Goal: Transaction & Acquisition: Purchase product/service

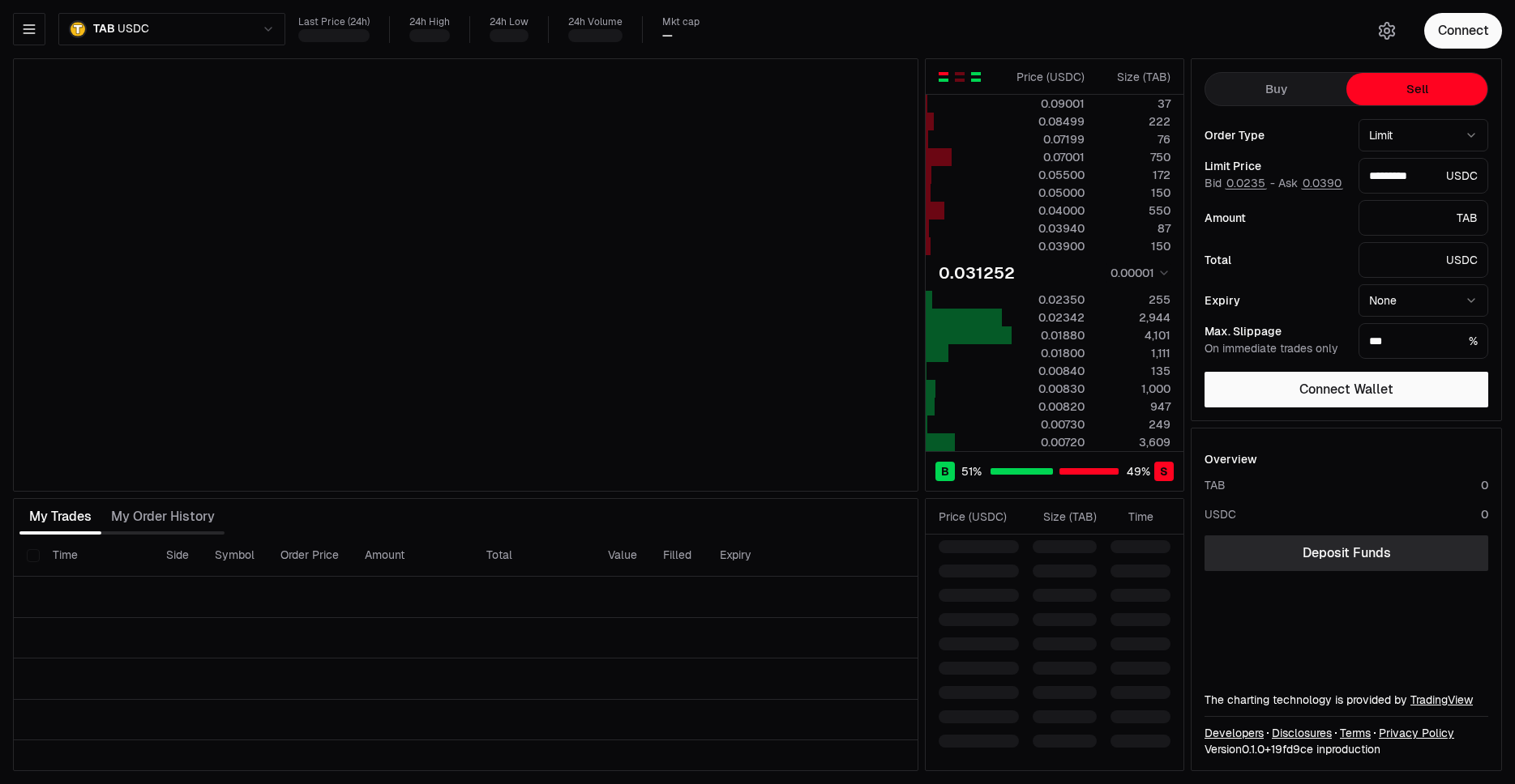
click at [977, 74] on div "button" at bounding box center [975, 74] width 10 height 3
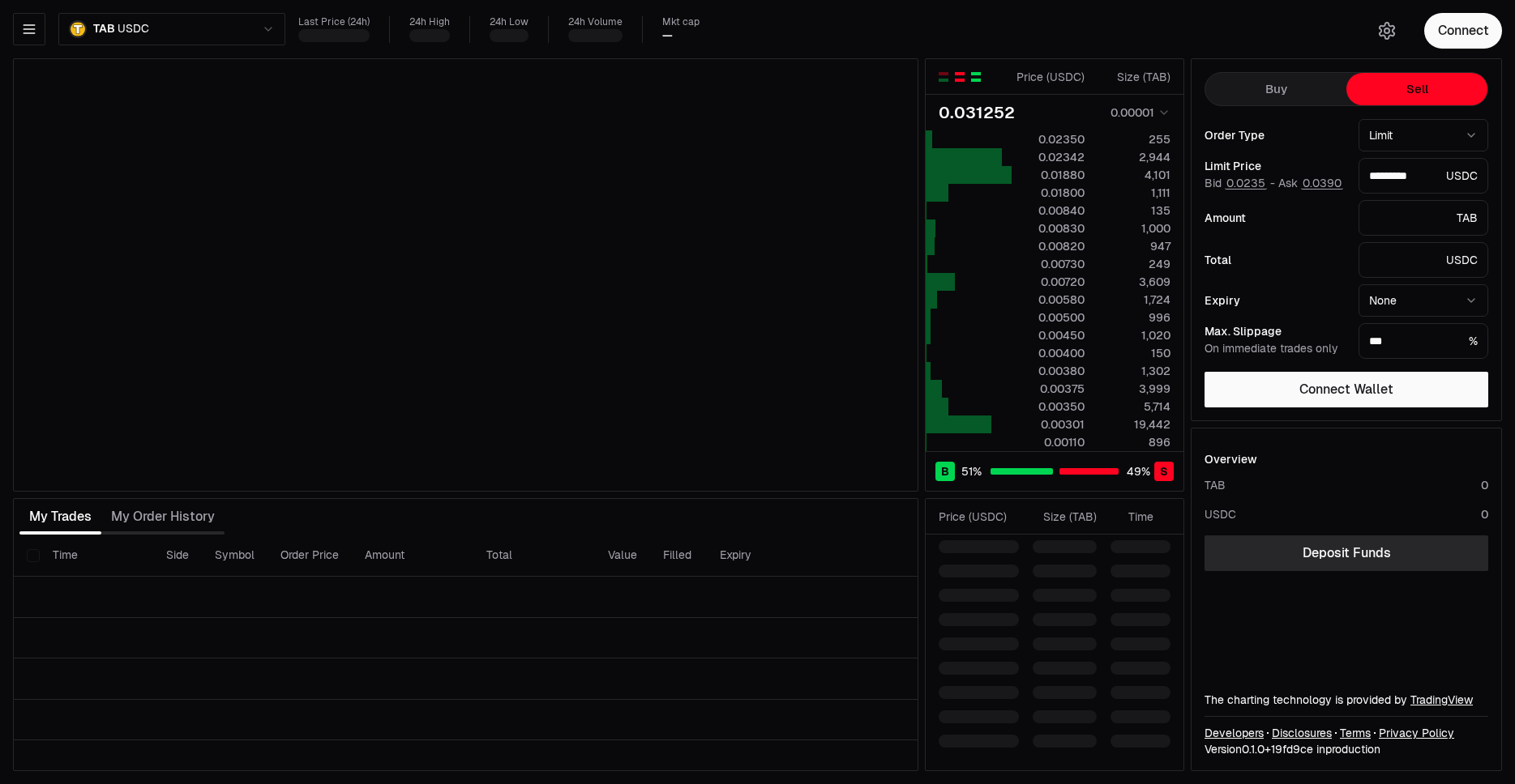
click at [960, 75] on div "button" at bounding box center [959, 74] width 10 height 3
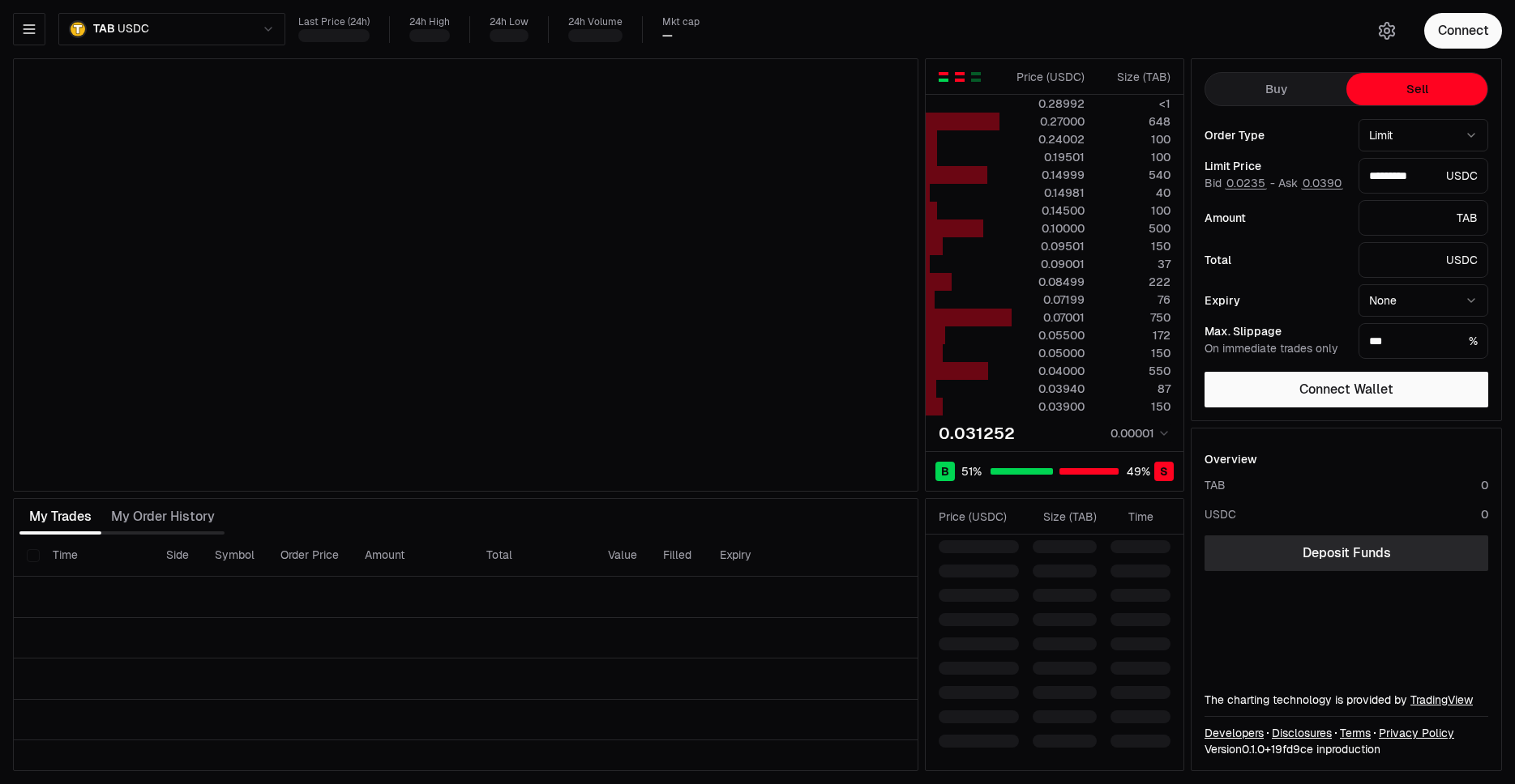
click at [945, 76] on div "button" at bounding box center [943, 76] width 10 height 10
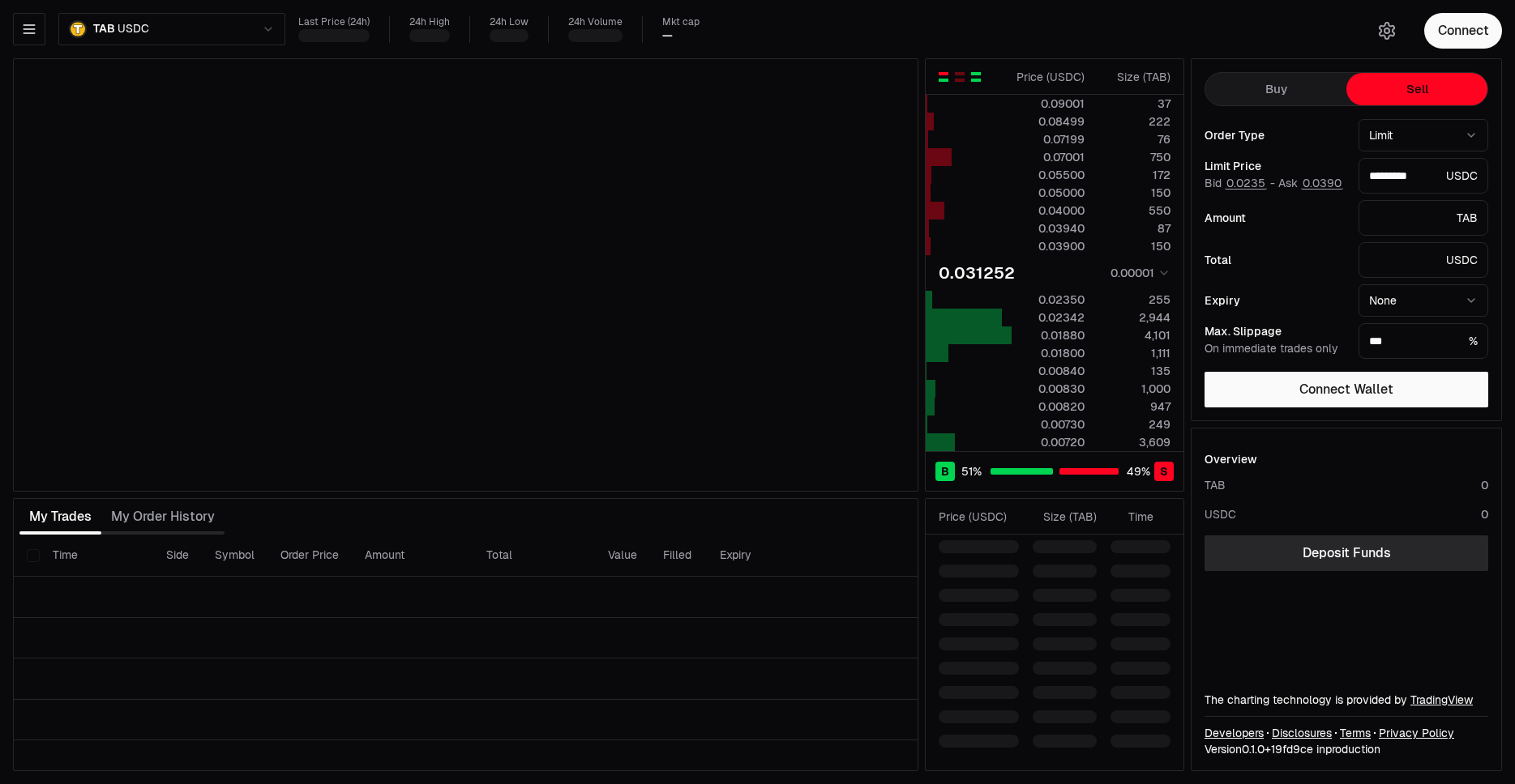
click at [979, 81] on div "button" at bounding box center [975, 81] width 10 height 3
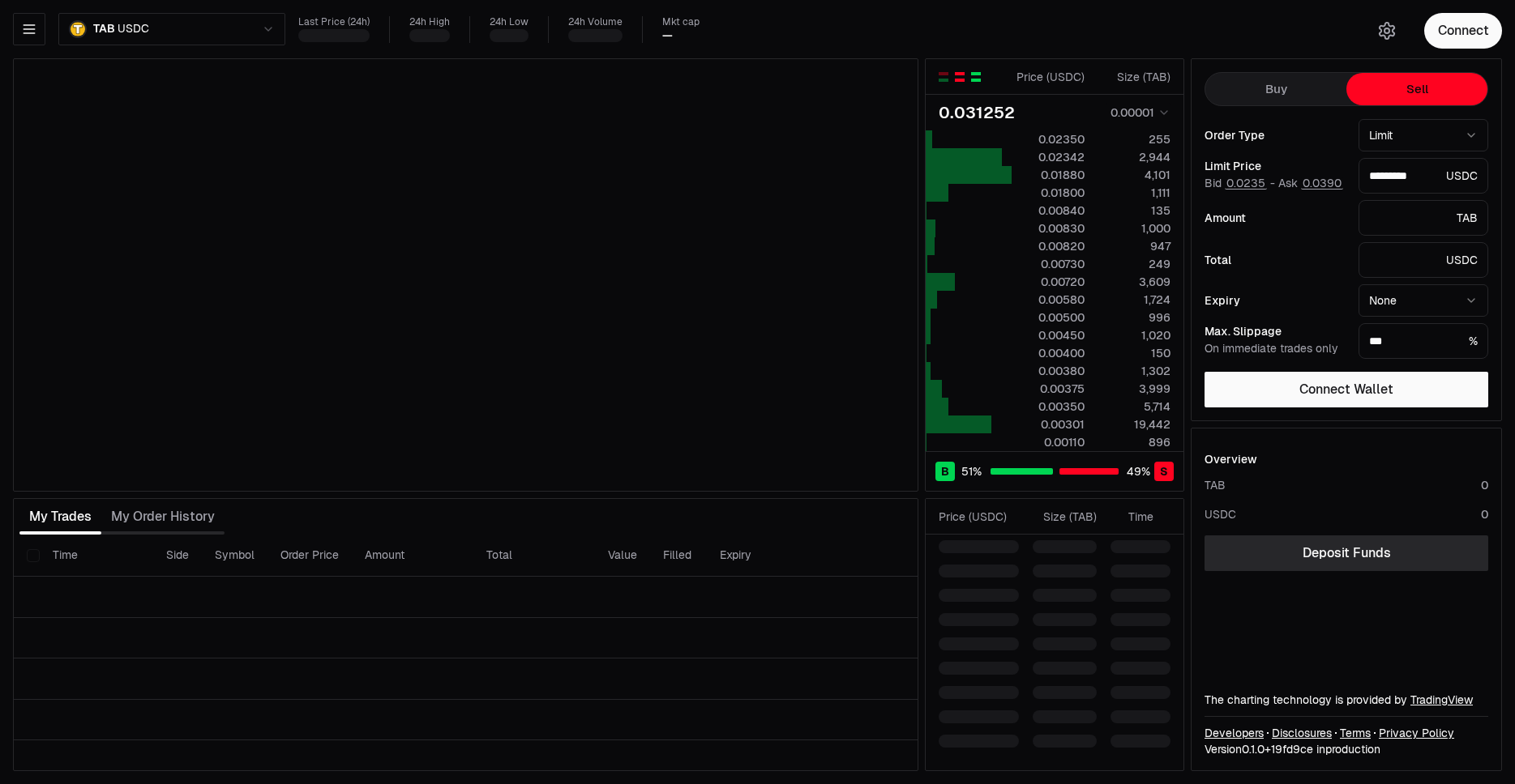
click at [955, 73] on div "button" at bounding box center [959, 74] width 10 height 3
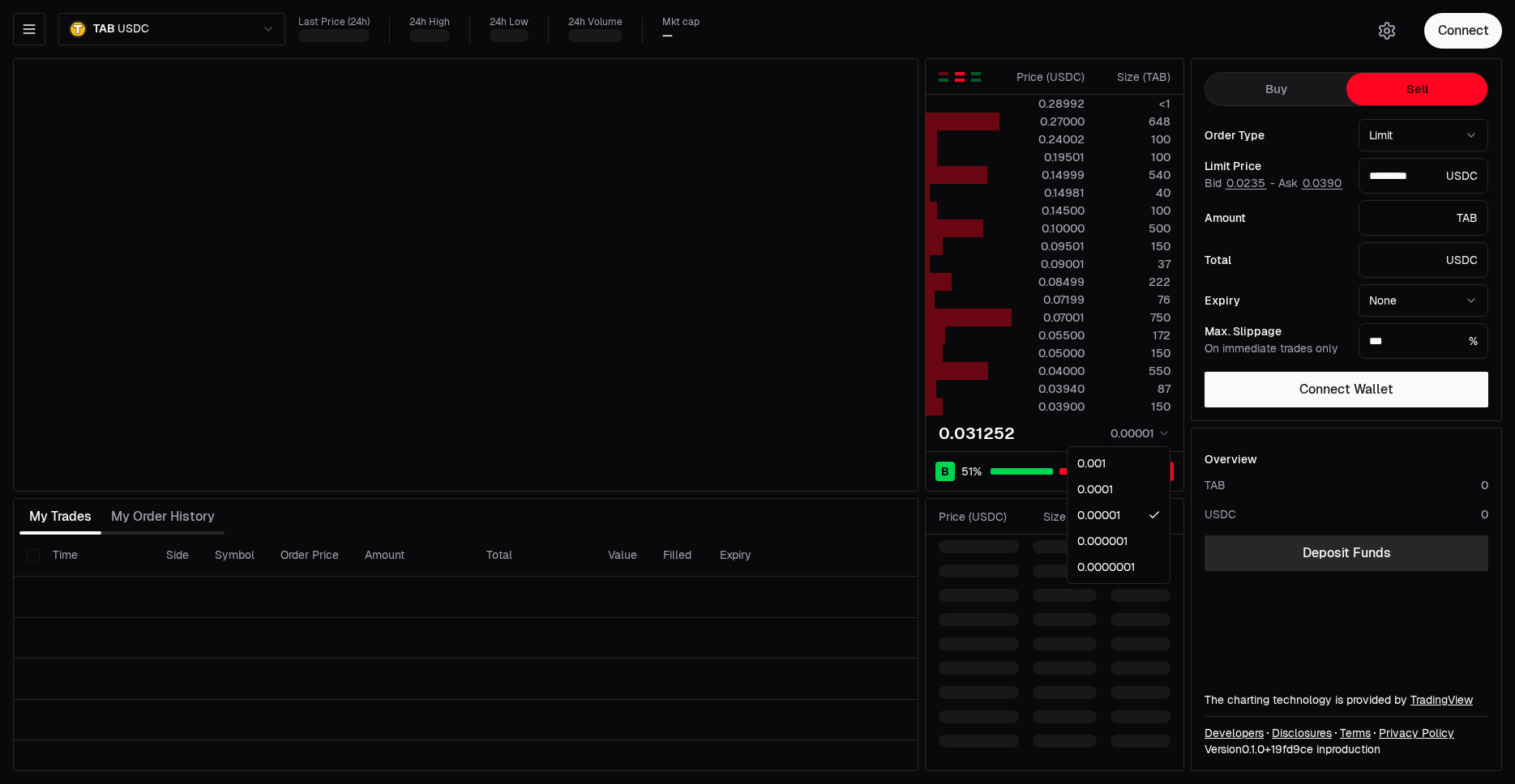
click at [1126, 434] on html "Neutron Balance Earn Bridge Orderbook Stake Ecosystem Governance Documentation …" at bounding box center [758, 392] width 1515 height 784
drag, startPoint x: 1051, startPoint y: 4, endPoint x: 1328, endPoint y: 15, distance: 277.2
click at [1051, 5] on div "TAB USDC Last Price (24h) 24h High 24h Low 24h Volume Mkt cap — Price ( USDC ) …" at bounding box center [758, 392] width 1515 height 784
click at [1440, 26] on button "Connect" at bounding box center [1463, 30] width 78 height 36
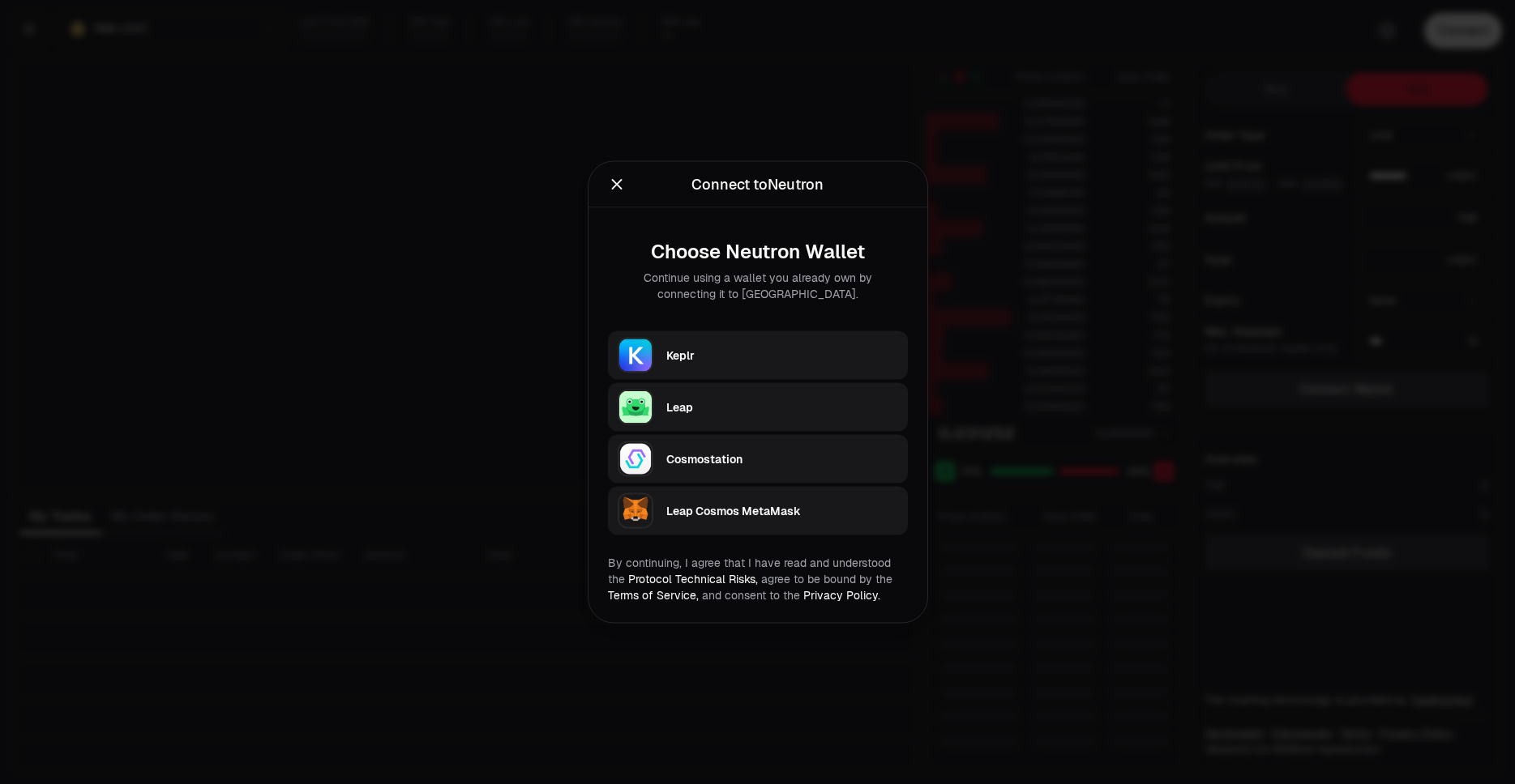
click at [780, 350] on div "Keplr" at bounding box center [782, 356] width 232 height 16
